Goal: Information Seeking & Learning: Learn about a topic

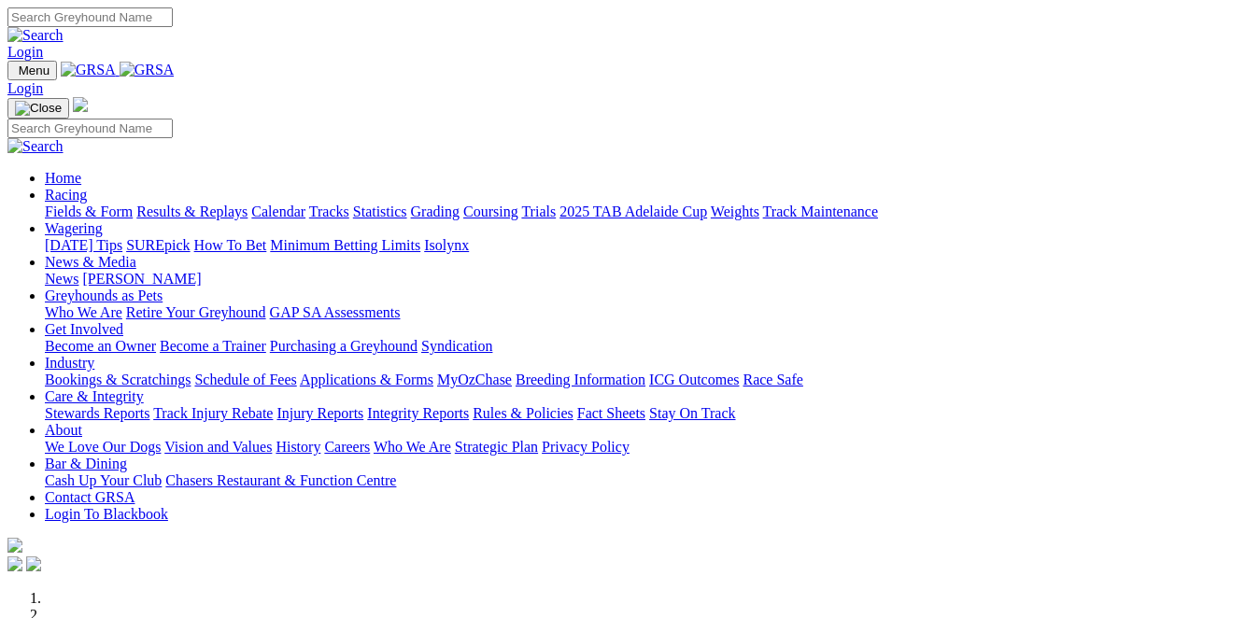
click at [103, 204] on link "Fields & Form" at bounding box center [89, 212] width 88 height 16
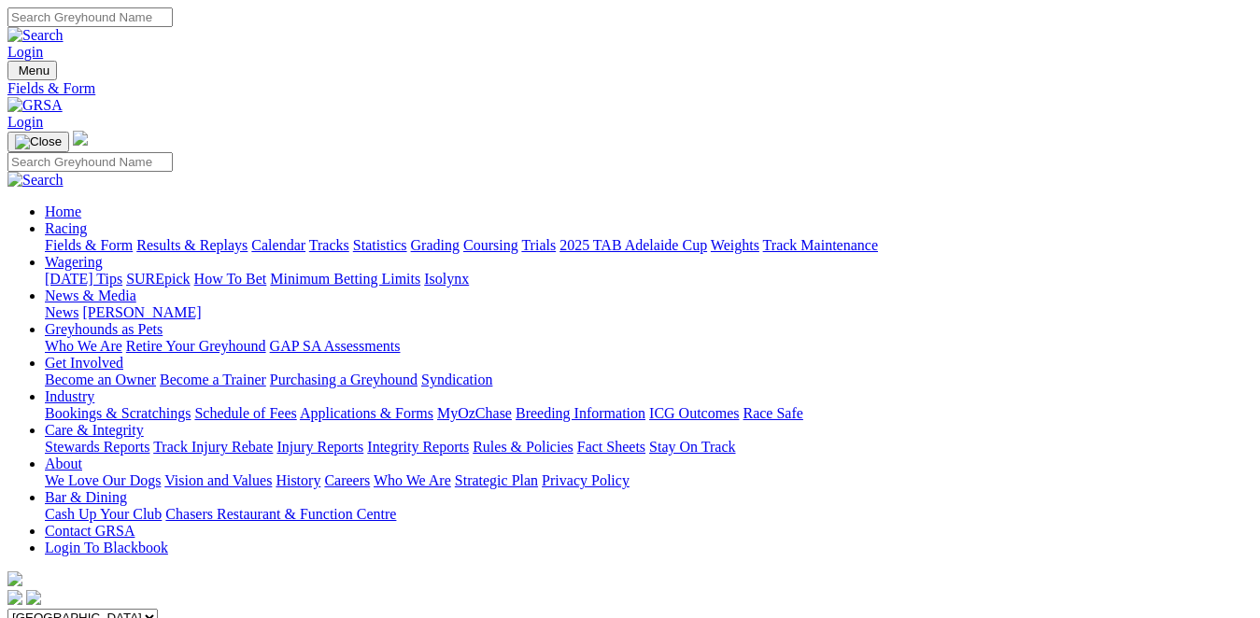
click at [87, 220] on link "Racing" at bounding box center [66, 228] width 42 height 16
click at [95, 237] on link "Fields & Form" at bounding box center [89, 245] width 88 height 16
click at [60, 237] on link "Fields & Form" at bounding box center [89, 245] width 88 height 16
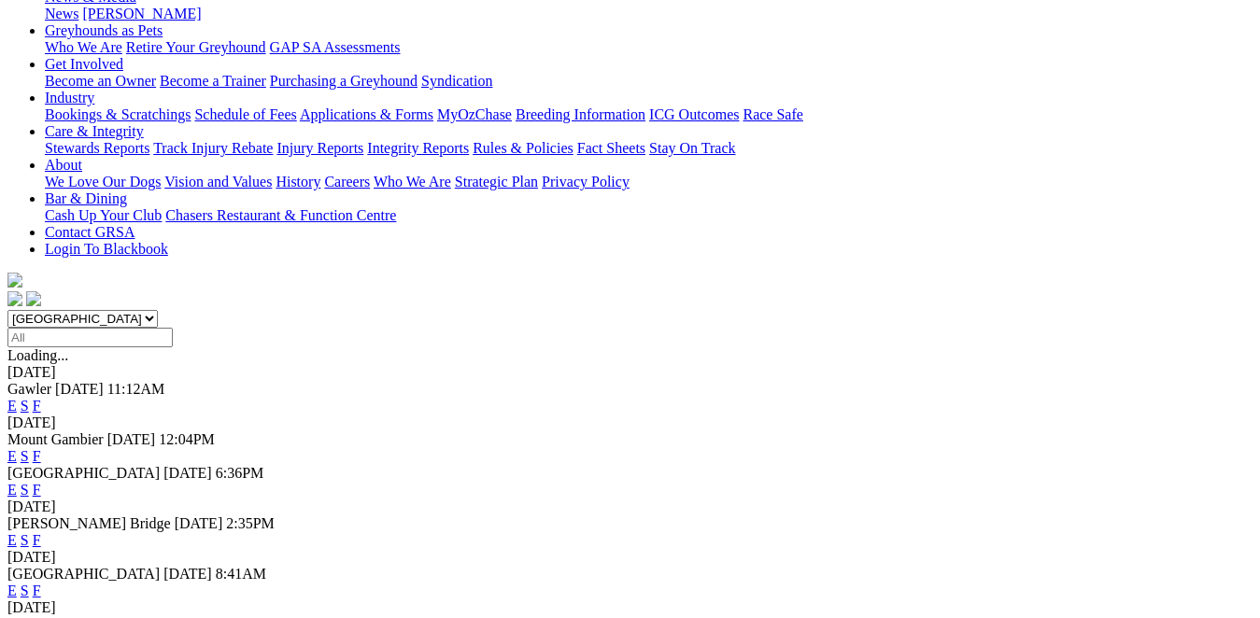
scroll to position [336, 0]
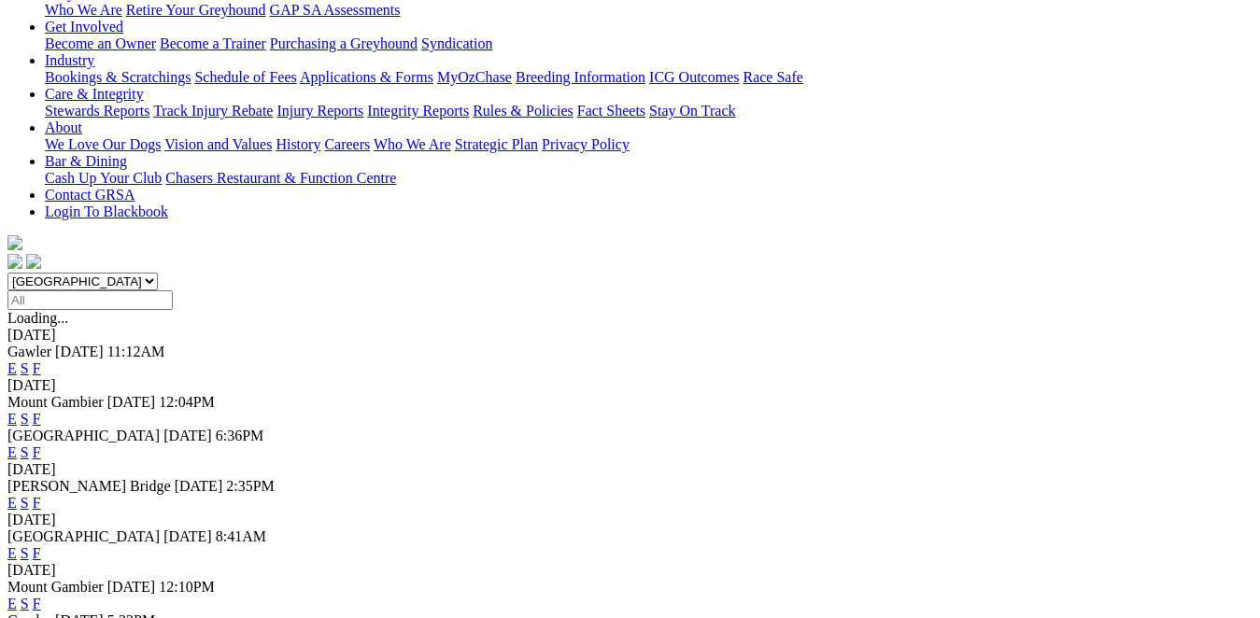
click at [41, 495] on link "F" at bounding box center [37, 503] width 8 height 16
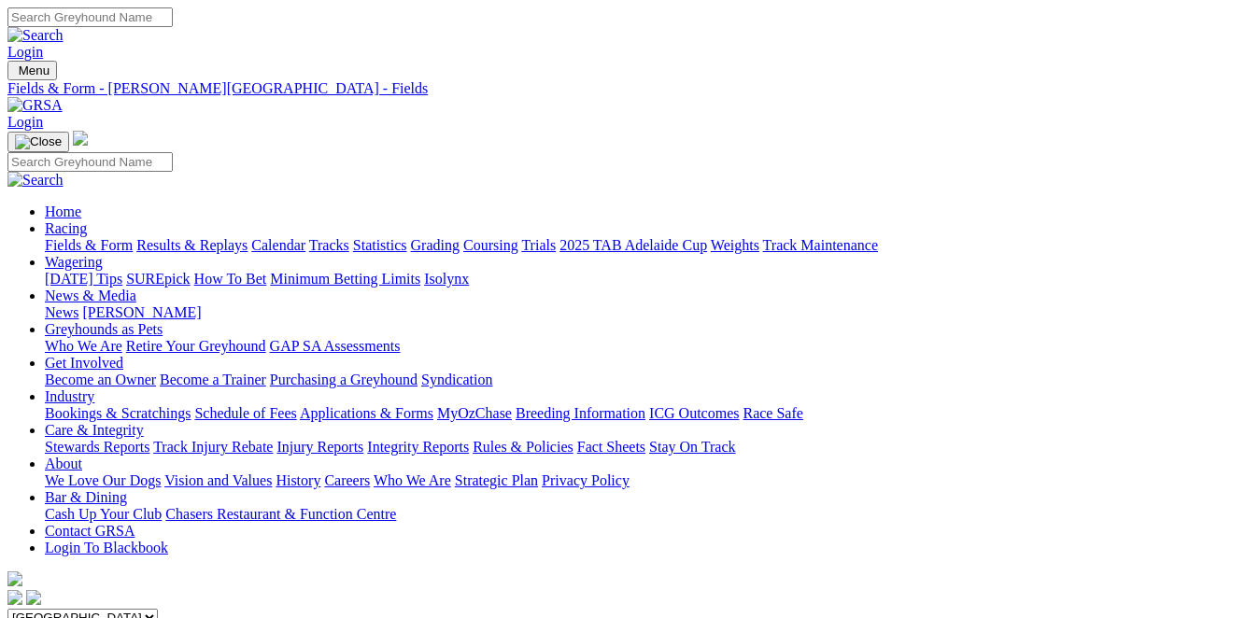
click at [62, 237] on link "Fields & Form" at bounding box center [89, 245] width 88 height 16
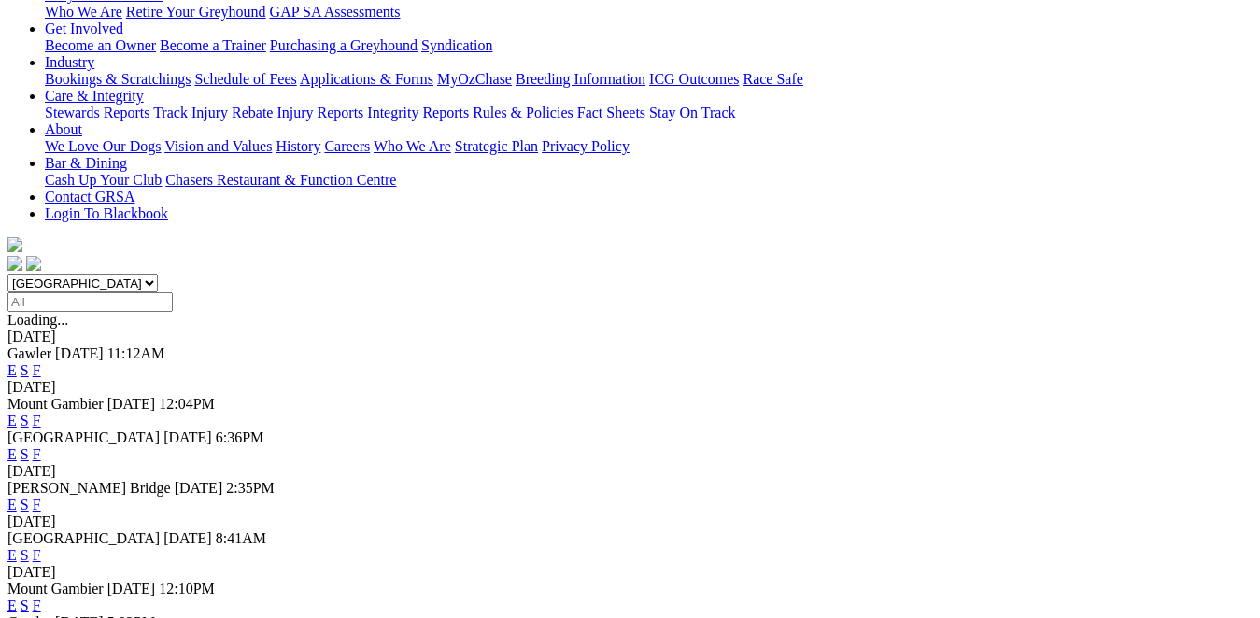
scroll to position [336, 0]
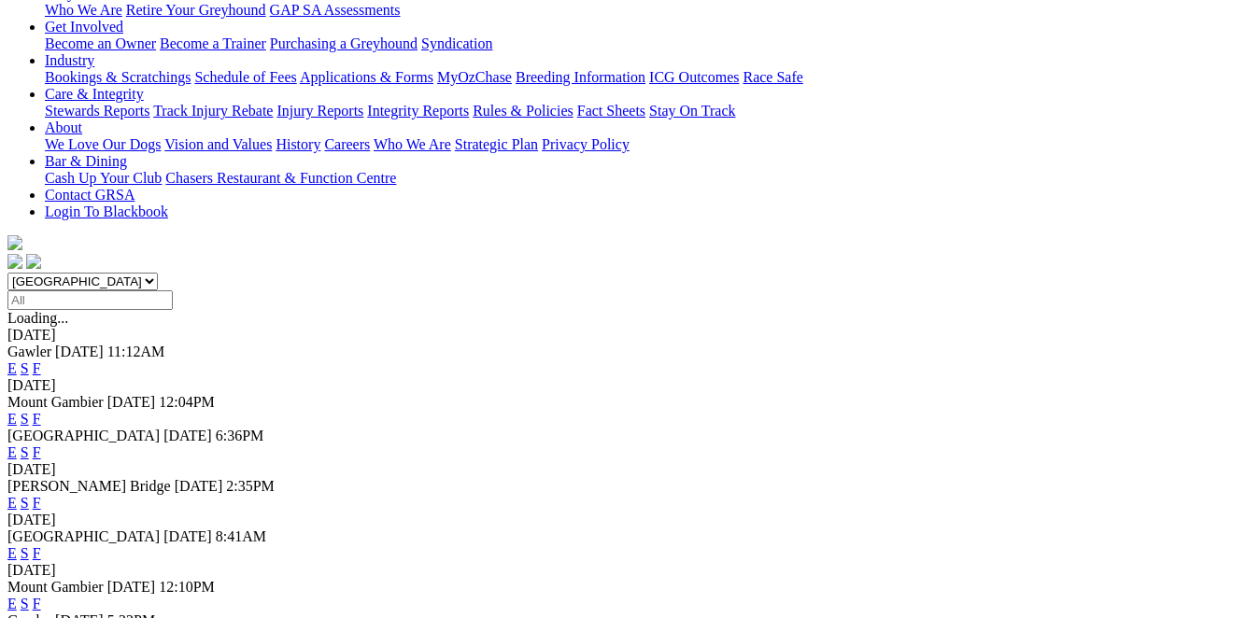
click at [41, 545] on link "F" at bounding box center [37, 553] width 8 height 16
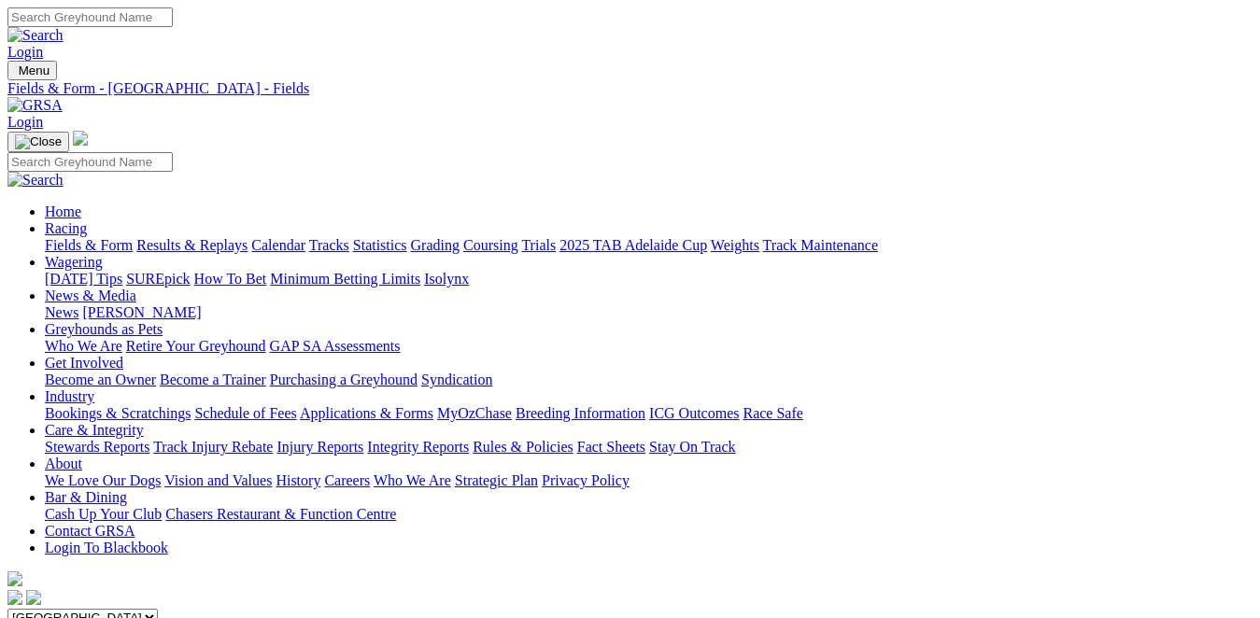
click at [52, 237] on link "Fields & Form" at bounding box center [89, 245] width 88 height 16
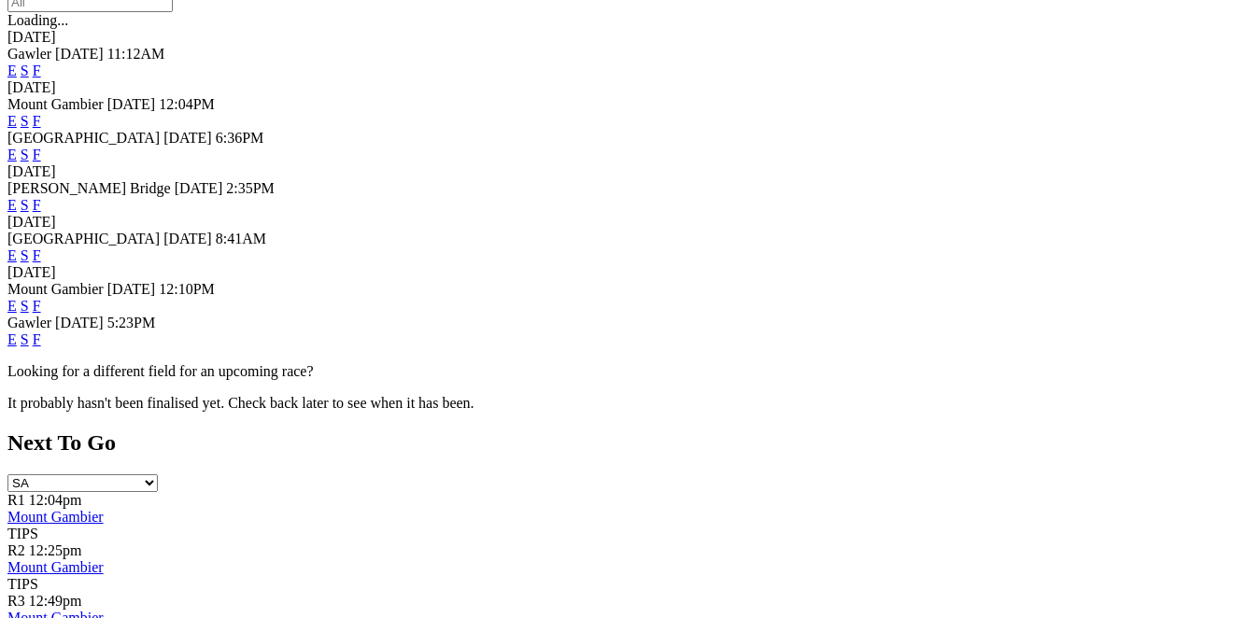
scroll to position [635, 0]
click at [41, 331] on link "F" at bounding box center [37, 339] width 8 height 16
